Goal: Transaction & Acquisition: Purchase product/service

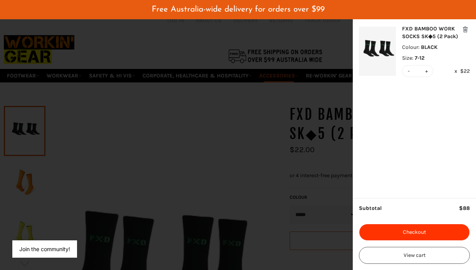
scroll to position [21, 0]
click at [421, 232] on button "Checkout" at bounding box center [414, 232] width 111 height 17
click at [426, 228] on button "Checkout" at bounding box center [414, 232] width 111 height 17
click at [377, 46] on img "modal" at bounding box center [377, 51] width 37 height 49
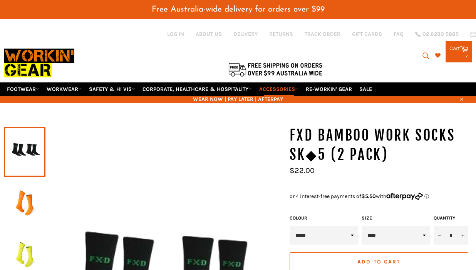
click at [456, 53] on div "7 items" at bounding box center [458, 55] width 19 height 5
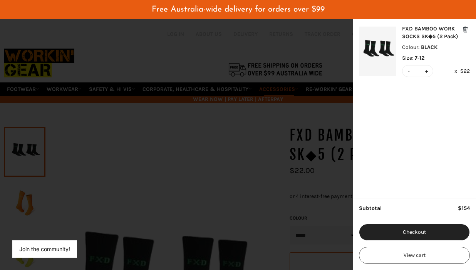
click at [408, 72] on button "-" at bounding box center [408, 70] width 5 height 11
click at [408, 70] on button "-" at bounding box center [408, 70] width 5 height 11
type input "*"
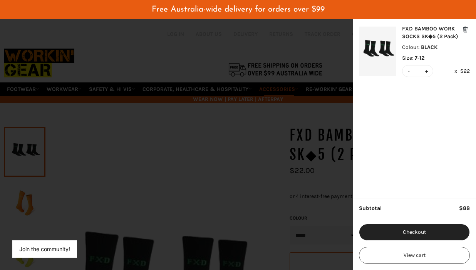
click at [221, 12] on span "Free Australia-wide delivery for orders over $99" at bounding box center [238, 9] width 173 height 8
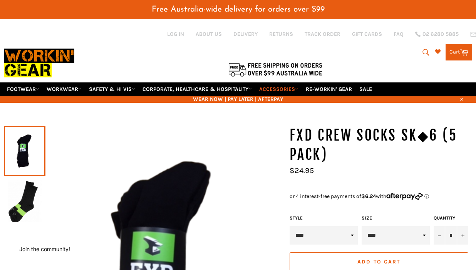
click at [282, 87] on link "ACCESSORIES" at bounding box center [278, 88] width 45 height 13
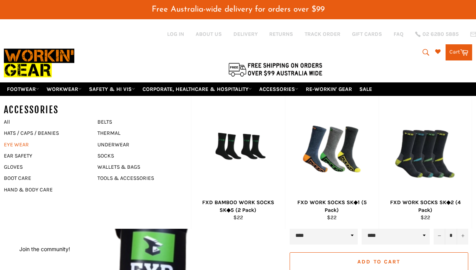
click at [15, 139] on link "EYE WEAR" at bounding box center [45, 144] width 90 height 11
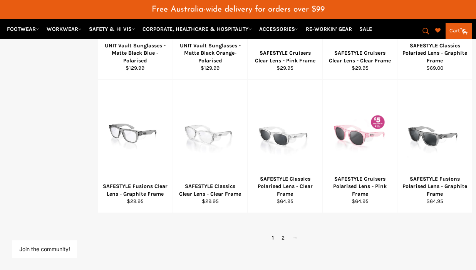
scroll to position [506, 0]
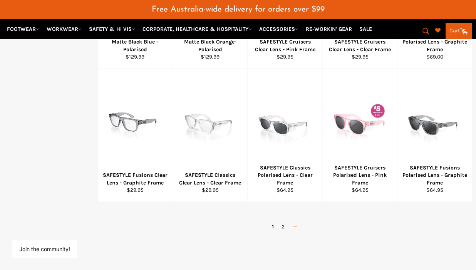
click at [292, 221] on link "→" at bounding box center [294, 226] width 13 height 11
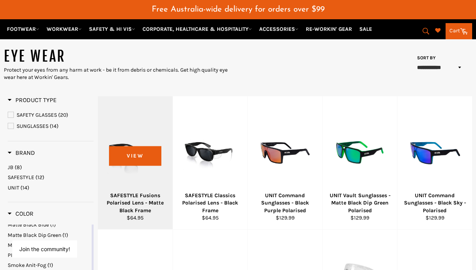
scroll to position [77, 0]
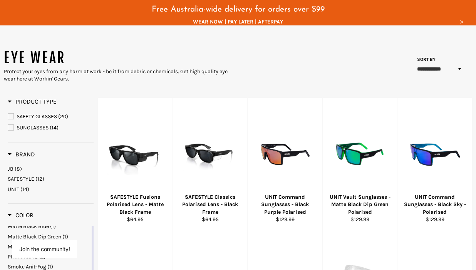
click at [15, 124] on link "SUNGLASSES (14)" at bounding box center [51, 128] width 86 height 8
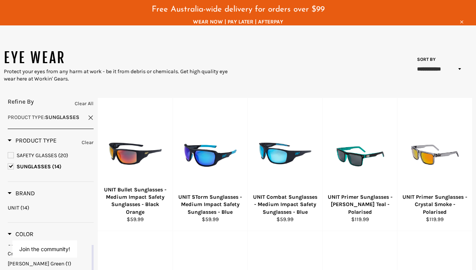
click at [11, 151] on link "SAFETY GLASSES (20)" at bounding box center [51, 155] width 86 height 8
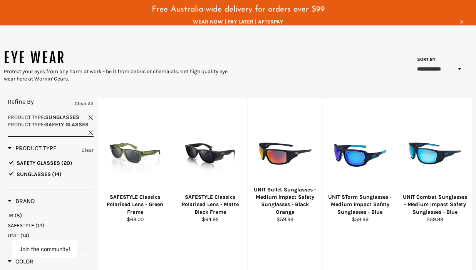
click at [10, 171] on span "SUNGLASSES" at bounding box center [10, 173] width 5 height 5
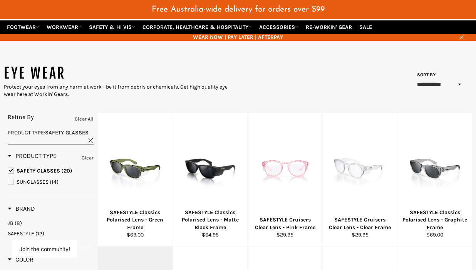
scroll to position [60, 0]
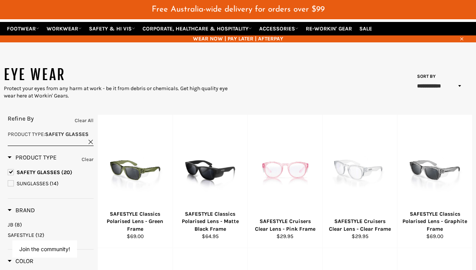
click at [11, 169] on span "SAFETY GLASSES" at bounding box center [10, 171] width 5 height 5
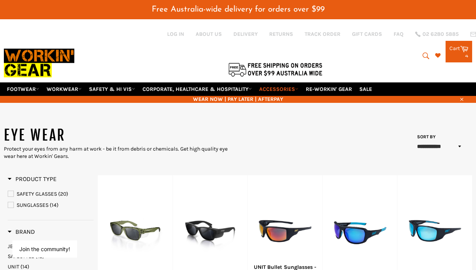
click at [283, 85] on link "ACCESSORIES" at bounding box center [278, 88] width 45 height 13
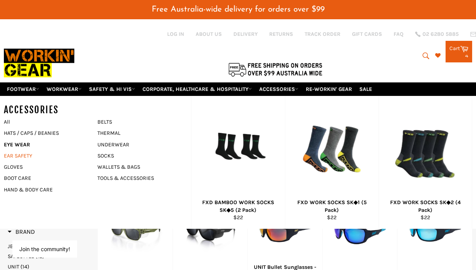
click at [17, 151] on link "EAR SAFETY" at bounding box center [45, 155] width 90 height 11
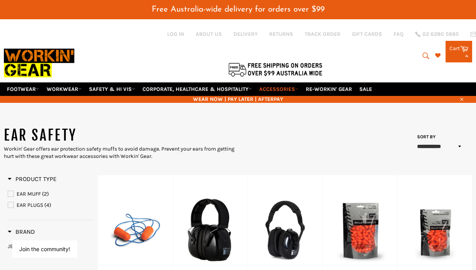
click at [291, 86] on link "ACCESSORIES" at bounding box center [278, 88] width 45 height 13
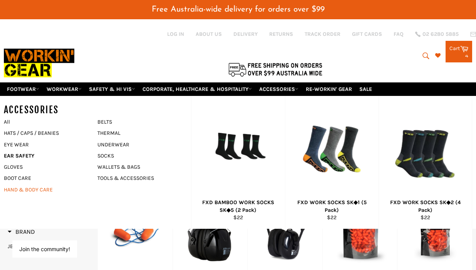
click at [30, 184] on link "HAND & BODY CARE" at bounding box center [45, 189] width 90 height 11
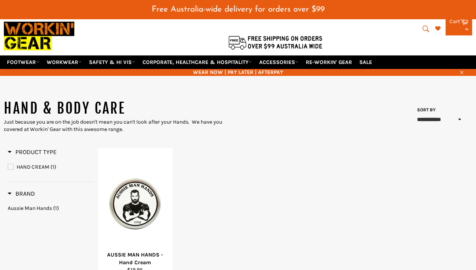
scroll to position [27, 0]
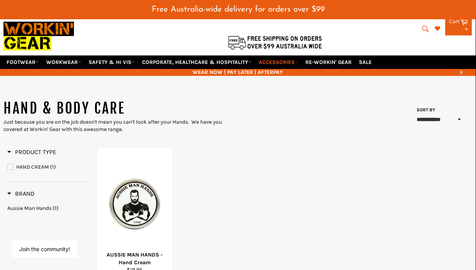
click at [281, 60] on link "ACCESSORIES" at bounding box center [278, 61] width 45 height 13
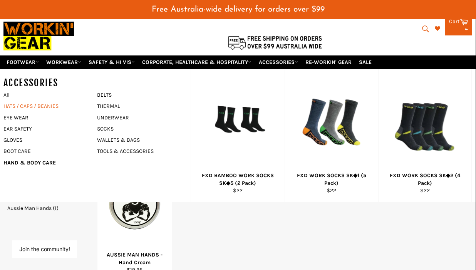
click at [26, 101] on link "HATS / CAPS / BEANIES" at bounding box center [45, 105] width 90 height 11
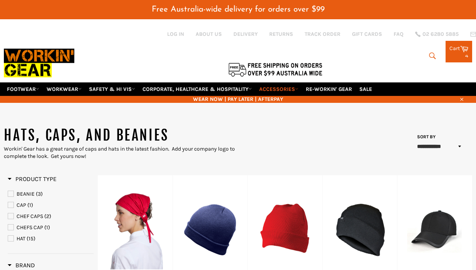
click at [278, 66] on header "Free Australia-wide delivery for orders over $99 Site navigation Log in ABOUT U…" at bounding box center [238, 51] width 476 height 103
click at [272, 82] on link "ACCESSORIES" at bounding box center [278, 88] width 45 height 13
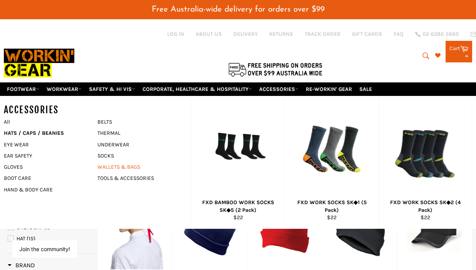
click at [112, 161] on link "WALLETS & BAGS" at bounding box center [139, 166] width 90 height 11
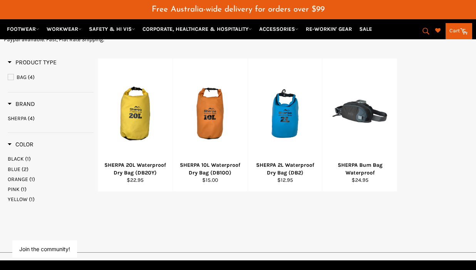
scroll to position [117, 0]
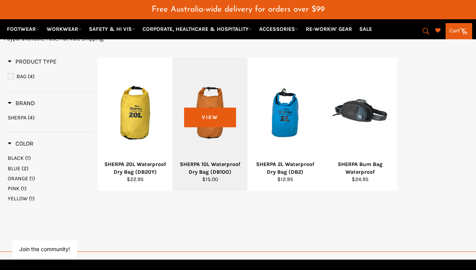
click at [216, 112] on div at bounding box center [209, 112] width 55 height 90
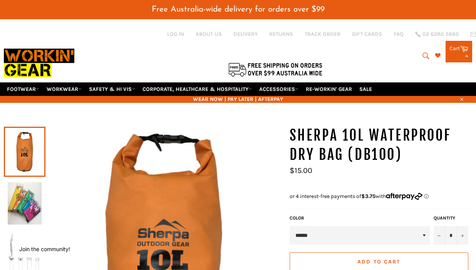
click at [23, 195] on img at bounding box center [25, 203] width 34 height 42
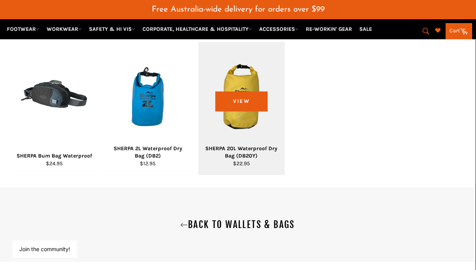
scroll to position [606, 0]
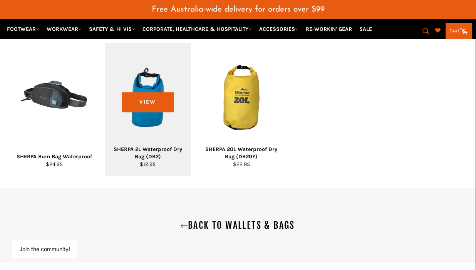
click at [146, 161] on div "SHERPA 2L Waterproof Dry Bag (DB2)" at bounding box center [148, 153] width 76 height 15
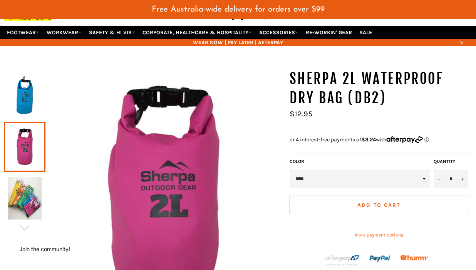
scroll to position [55, 0]
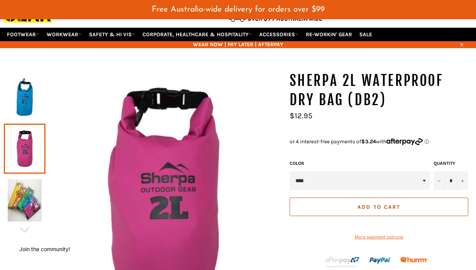
click at [382, 197] on button "Add to Cart" at bounding box center [379, 206] width 179 height 18
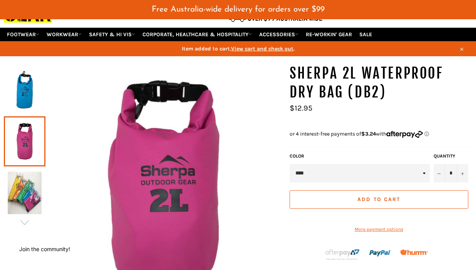
click at [258, 45] on span "View cart and check out" at bounding box center [262, 48] width 62 height 7
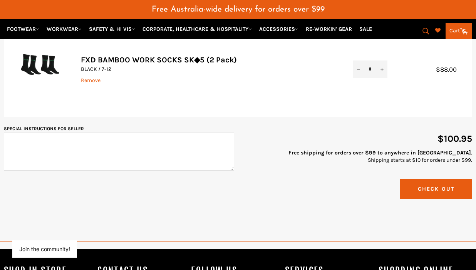
scroll to position [215, 0]
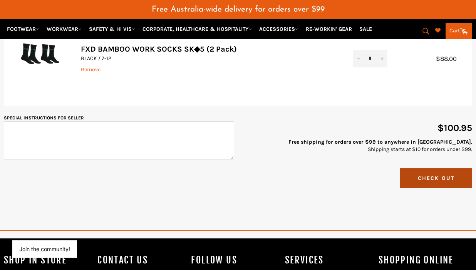
click at [442, 168] on button "Check Out" at bounding box center [436, 178] width 72 height 20
